Goal: Task Accomplishment & Management: Use online tool/utility

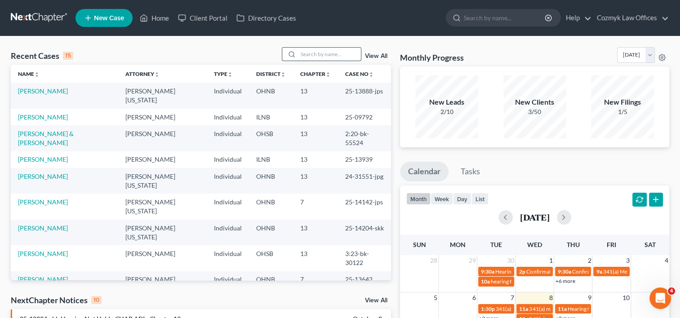
click at [326, 49] on input "search" at bounding box center [329, 54] width 63 height 13
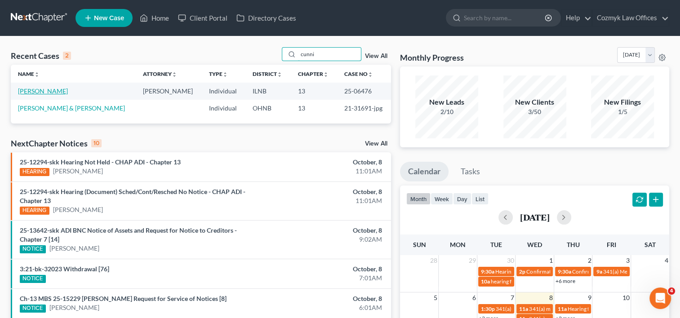
type input "cunni"
click at [61, 93] on link "[PERSON_NAME]" at bounding box center [43, 91] width 50 height 8
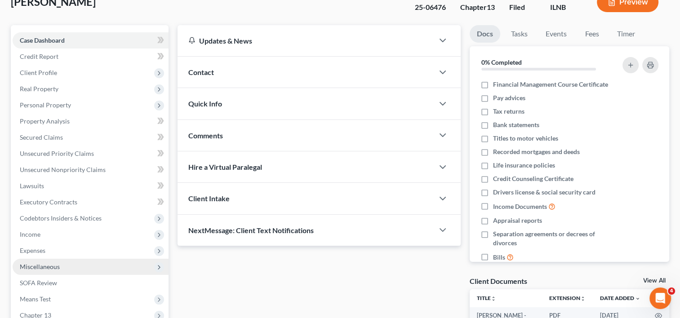
scroll to position [135, 0]
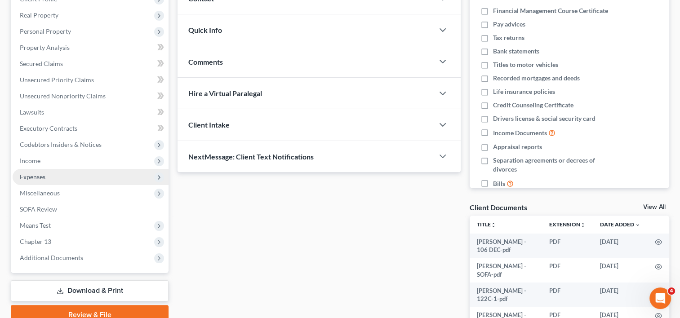
click at [40, 177] on span "Expenses" at bounding box center [33, 177] width 26 height 8
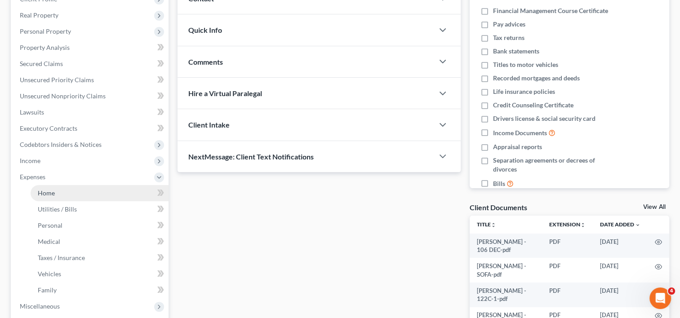
click at [43, 188] on link "Home" at bounding box center [100, 193] width 138 height 16
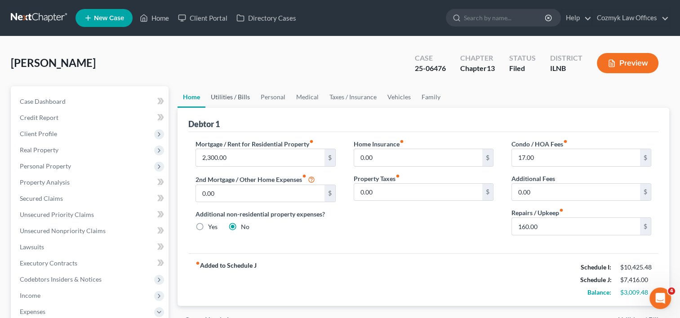
click at [238, 99] on link "Utilities / Bills" at bounding box center [230, 97] width 50 height 22
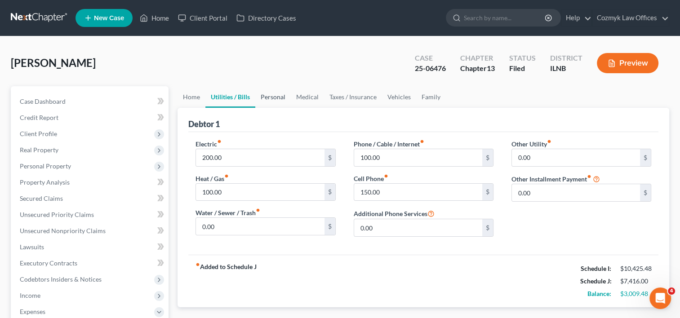
click at [276, 98] on link "Personal" at bounding box center [272, 97] width 35 height 22
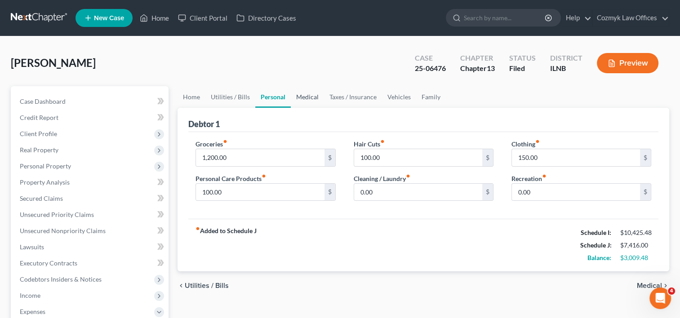
click at [310, 99] on link "Medical" at bounding box center [307, 97] width 33 height 22
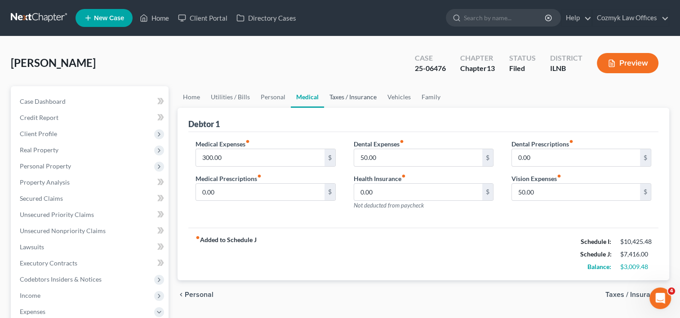
click at [331, 100] on link "Taxes / Insurance" at bounding box center [353, 97] width 58 height 22
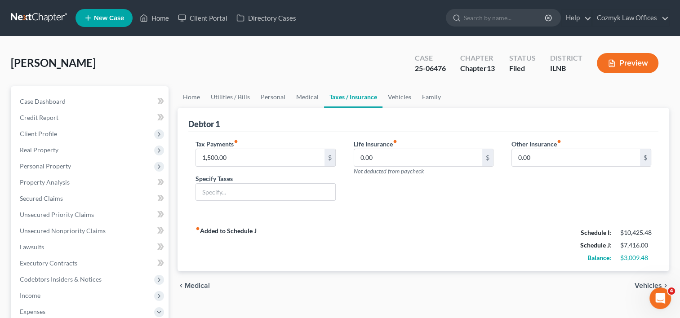
click at [499, 257] on div "fiber_manual_record Added to Schedule J Schedule I: $10,425.48 Schedule J: $7,4…" at bounding box center [423, 245] width 470 height 53
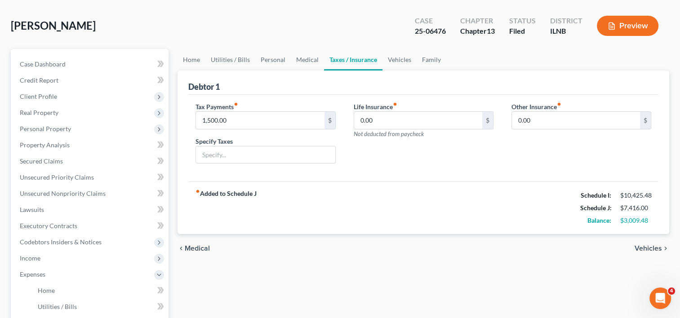
scroll to position [90, 0]
